Goal: Find specific page/section: Find specific page/section

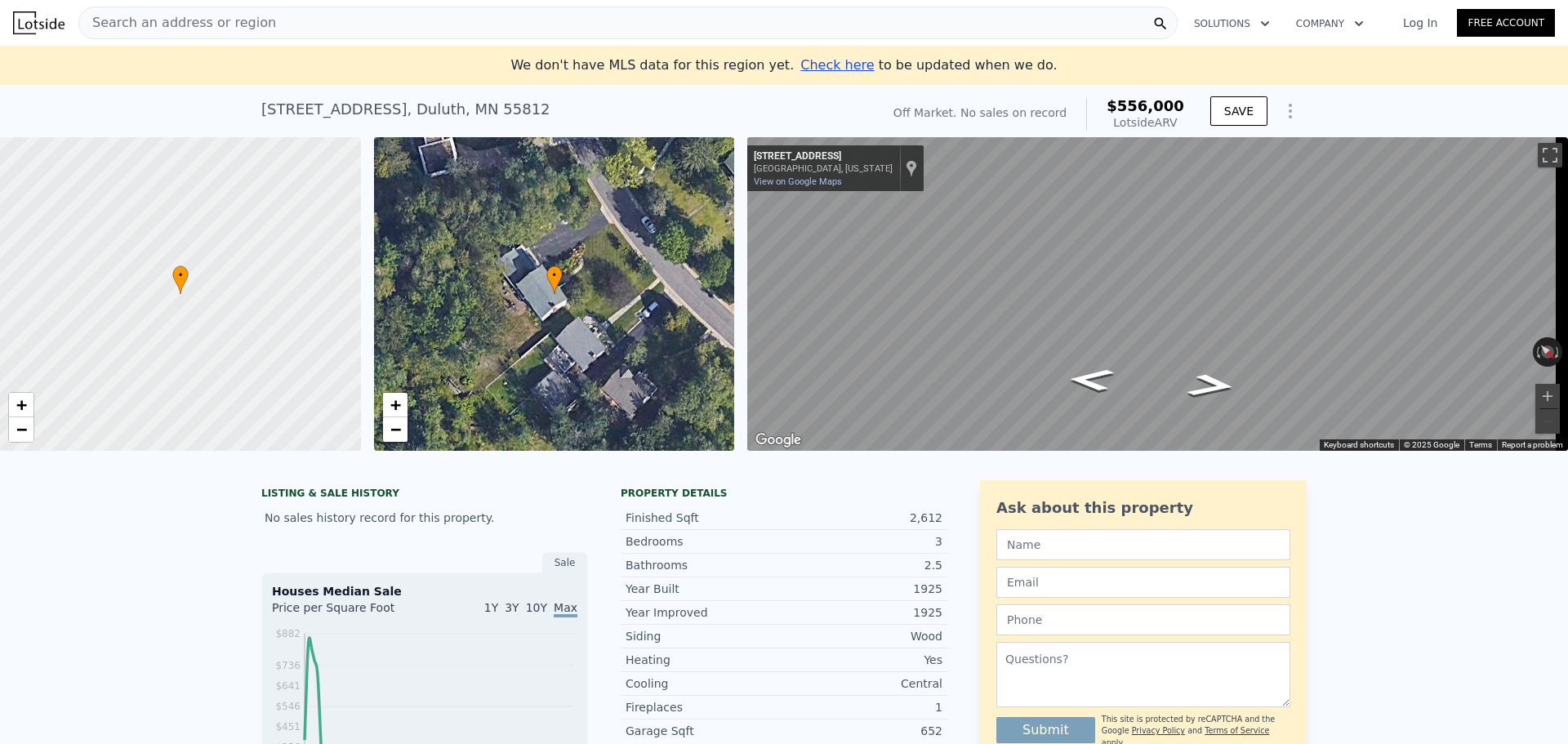
click at [285, 18] on div "Search an address or region" at bounding box center [628, 23] width 1100 height 33
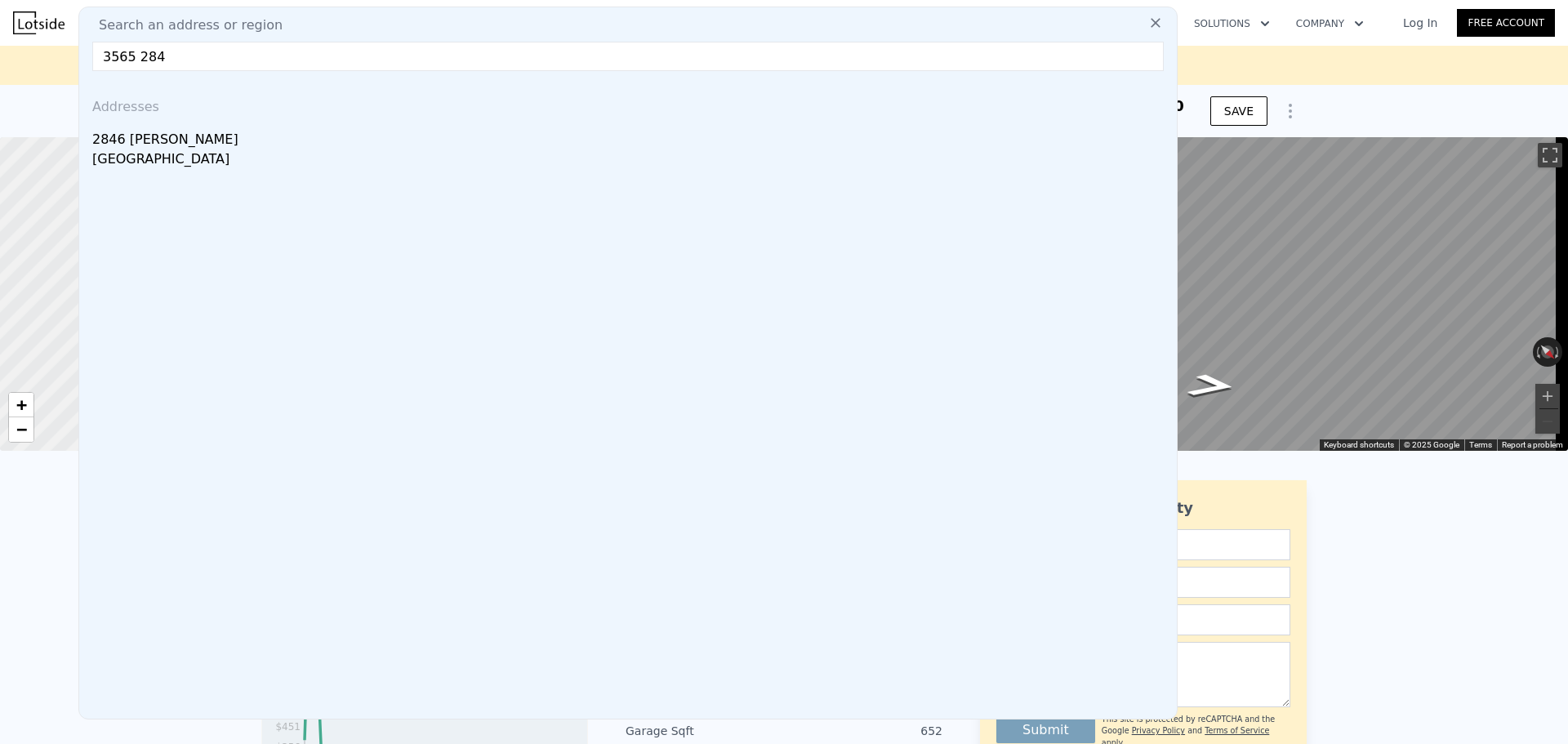
click at [176, 46] on input "3565 284" at bounding box center [628, 56] width 1072 height 30
drag, startPoint x: 114, startPoint y: 63, endPoint x: 77, endPoint y: 59, distance: 37.2
drag, startPoint x: 166, startPoint y: 52, endPoint x: 30, endPoint y: 40, distance: 136.5
click at [32, 43] on nav "Search an address or region Search an address or region 4354 284 Addresses [STR…" at bounding box center [784, 23] width 1568 height 46
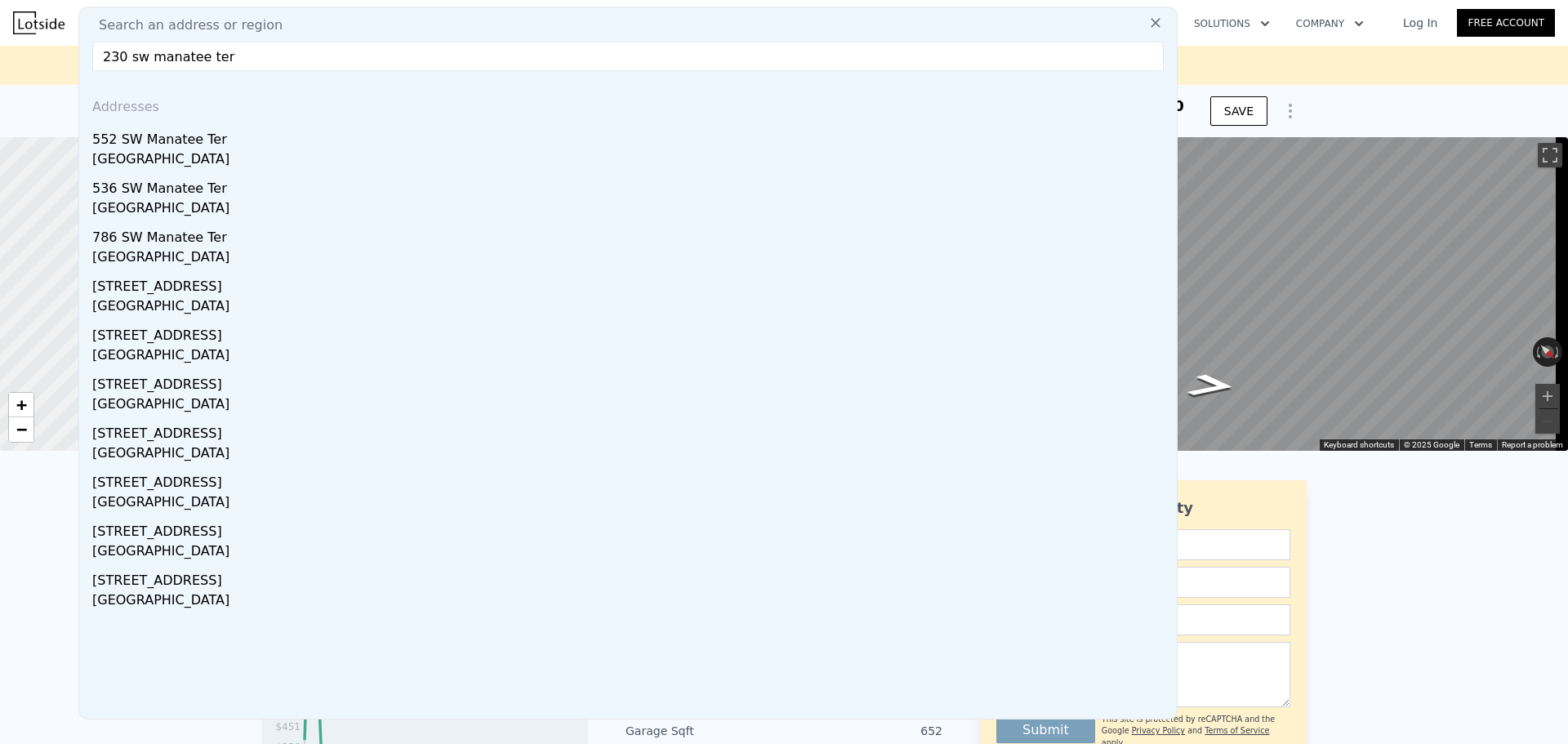
drag, startPoint x: 62, startPoint y: 55, endPoint x: 3, endPoint y: 18, distance: 69.6
click at [0, 38] on div "Search an address or region Search an address or region [GEOGRAPHIC_DATA] ter A…" at bounding box center [784, 23] width 1568 height 39
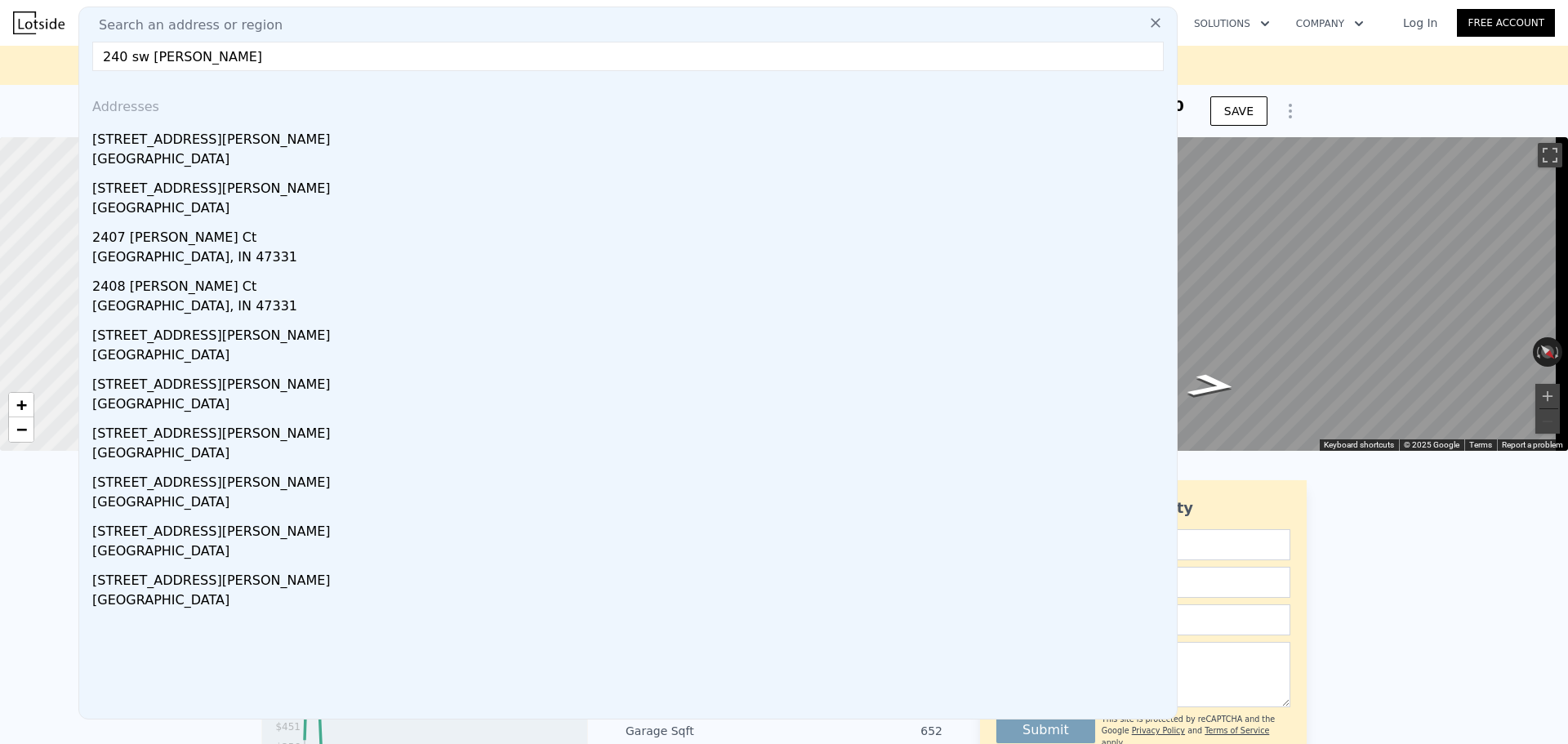
drag, startPoint x: 176, startPoint y: 57, endPoint x: 14, endPoint y: 46, distance: 162.4
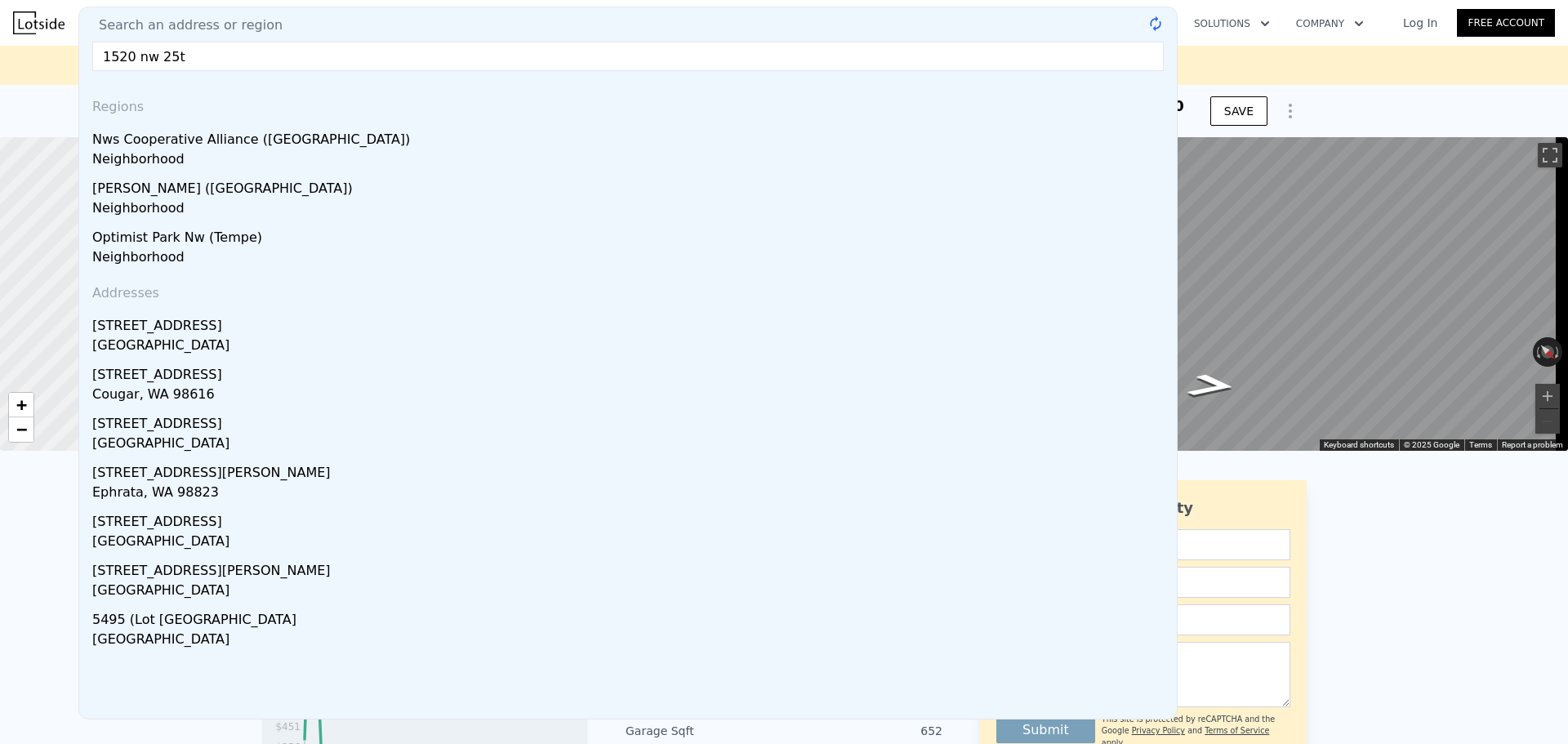
type input "1520 nw 25th"
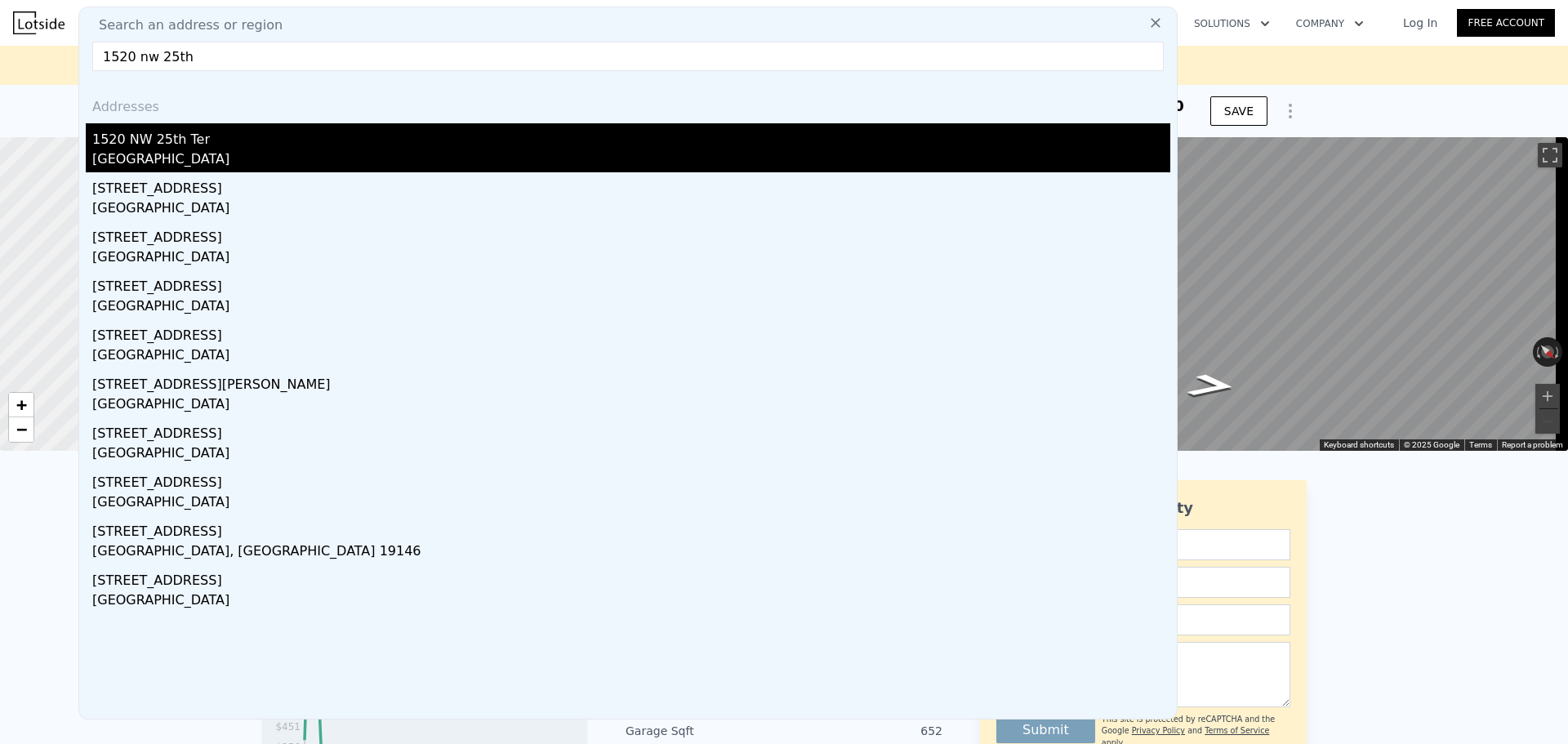
click at [706, 150] on div "[GEOGRAPHIC_DATA]" at bounding box center [630, 160] width 1078 height 23
